Goal: Task Accomplishment & Management: Manage account settings

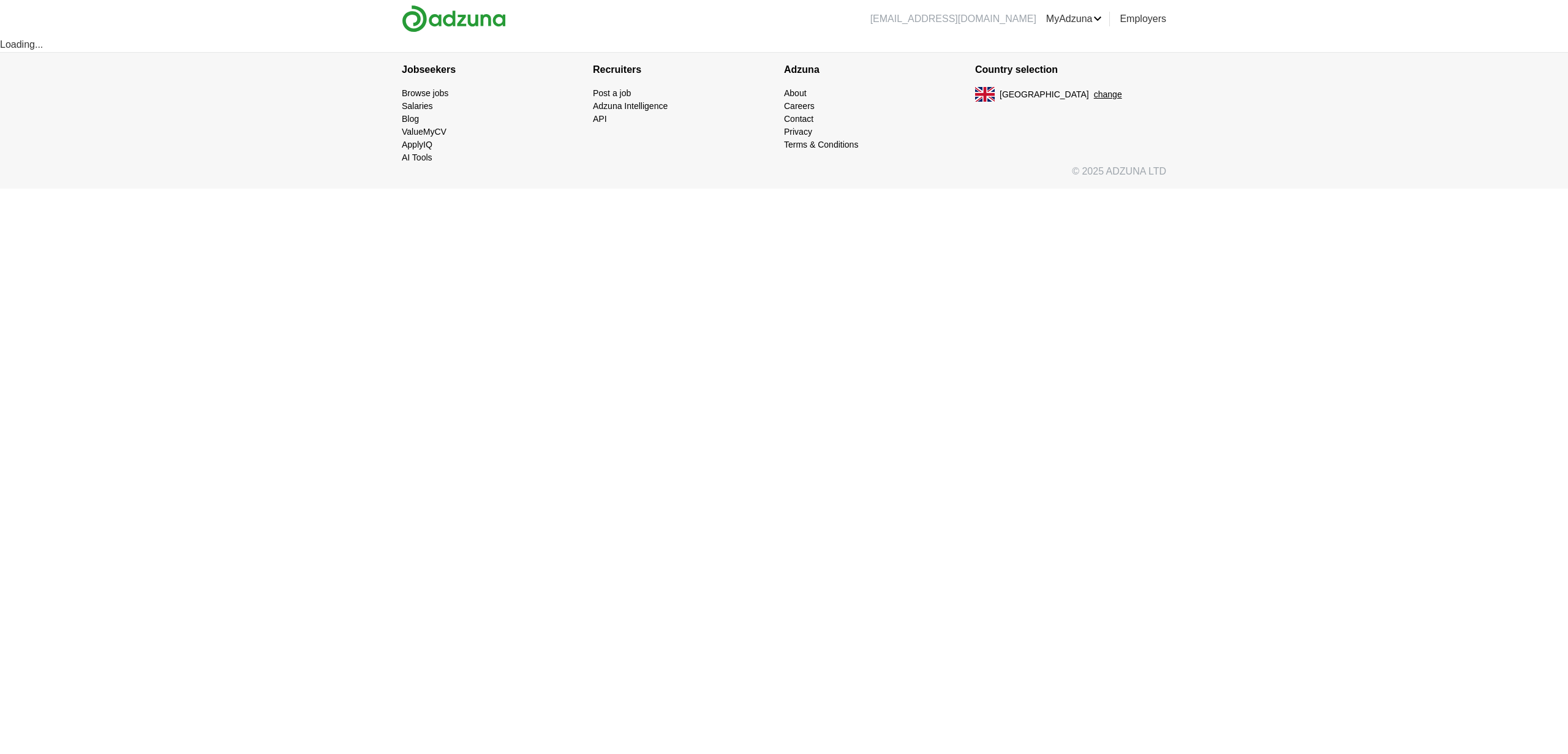
click at [944, 188] on html "manelidabbagh@gmail.com MyAdzuna Alerts Favourites CVs ApplyIQ Preferences Post…" at bounding box center [784, 94] width 1568 height 188
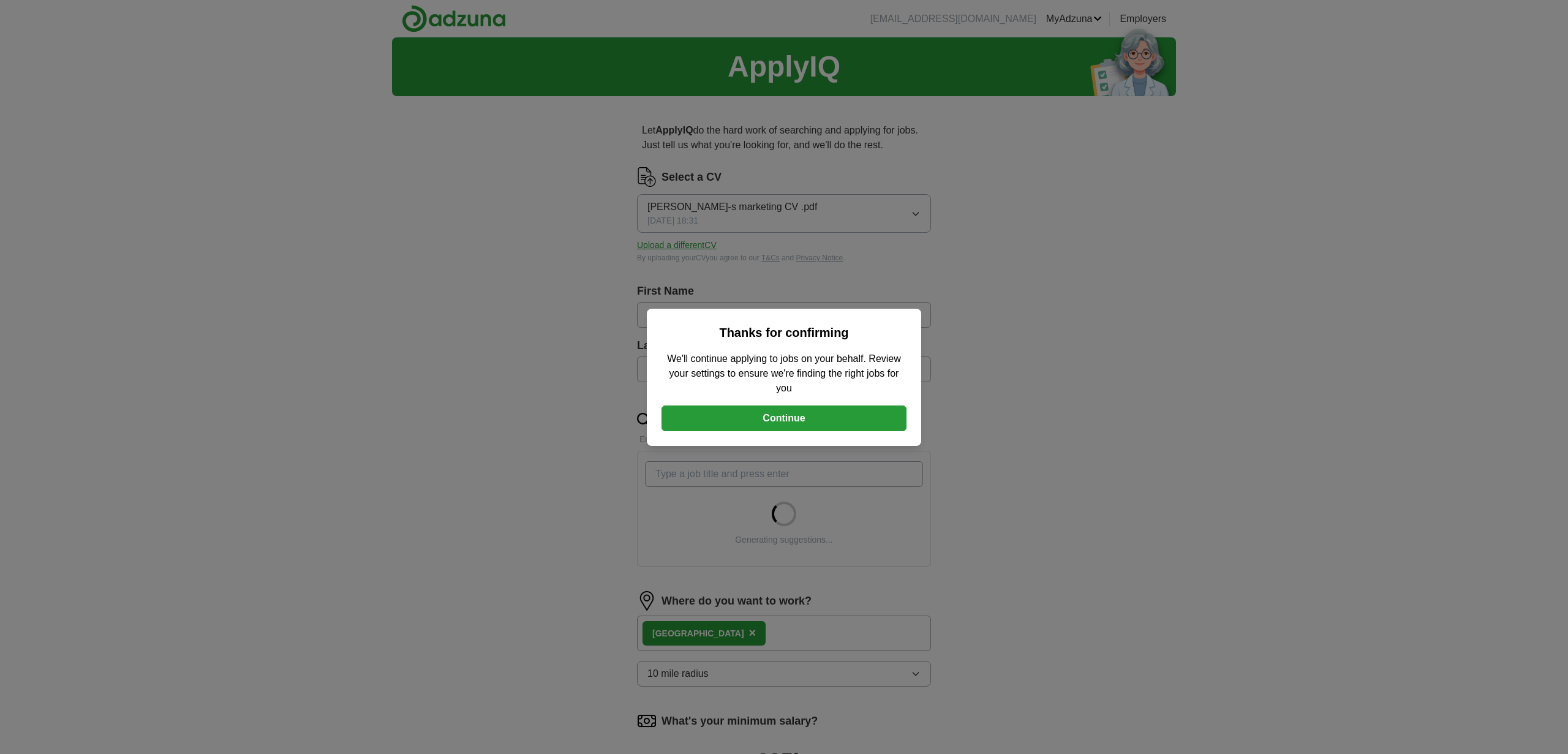
click at [897, 426] on button "Continue" at bounding box center [784, 419] width 245 height 26
